Goal: Communication & Community: Participate in discussion

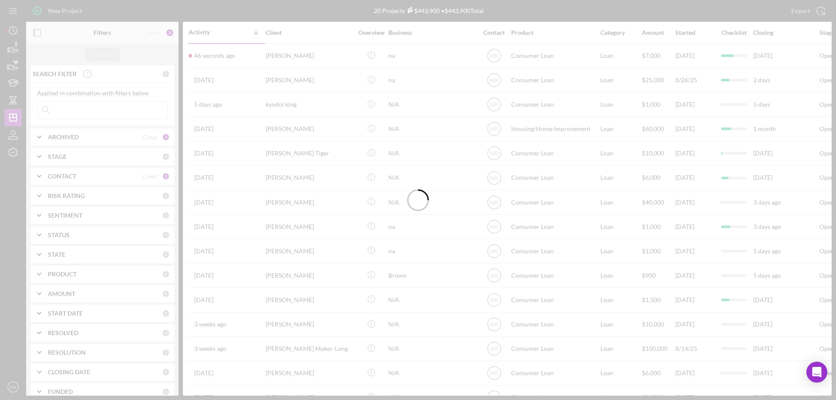
click at [324, 56] on div "[PERSON_NAME]" at bounding box center [309, 55] width 87 height 23
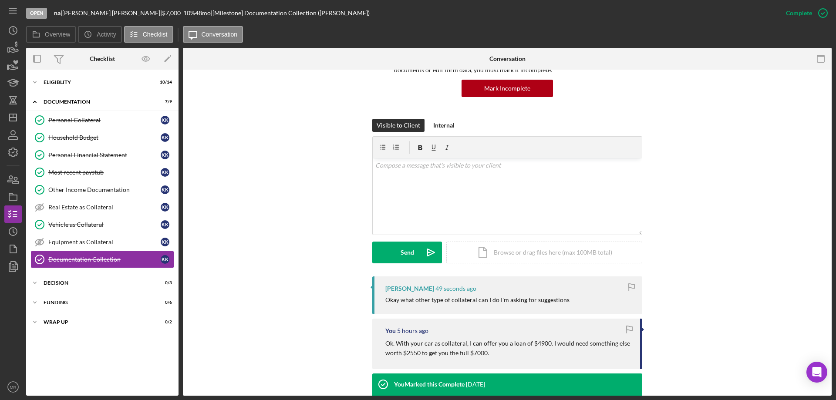
scroll to position [87, 0]
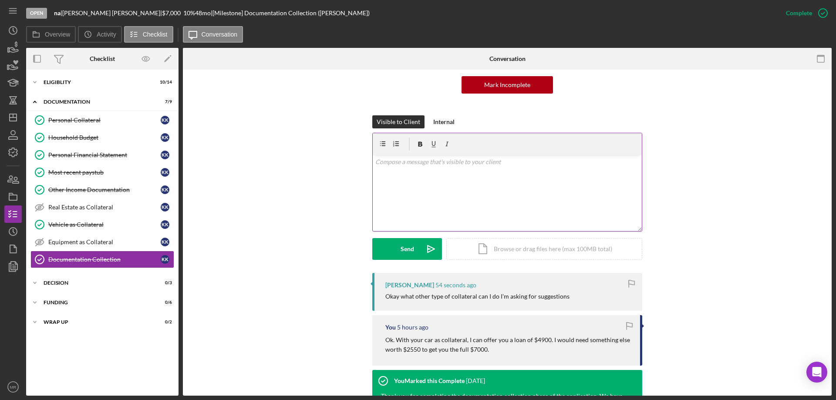
click at [434, 195] on div "v Color teal Color pink Remove color Add row above Add row below Add column bef…" at bounding box center [507, 193] width 269 height 76
drag, startPoint x: 402, startPoint y: 246, endPoint x: 588, endPoint y: 243, distance: 186.0
click at [405, 247] on div "Send" at bounding box center [408, 249] width 14 height 22
